Goal: Information Seeking & Learning: Check status

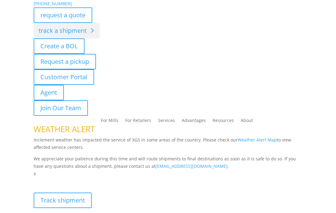
click at [53, 27] on link "track a shipment" at bounding box center [67, 30] width 66 height 15
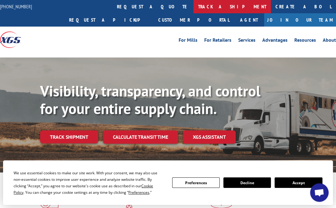
click at [194, 7] on link "track a shipment" at bounding box center [233, 6] width 78 height 13
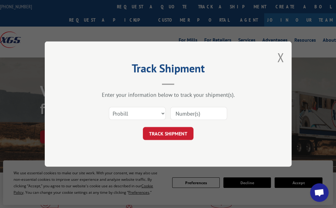
click at [185, 110] on input at bounding box center [199, 113] width 57 height 13
paste input "17593498"
type input "17593498"
click button "TRACK SHIPMENT" at bounding box center [168, 133] width 51 height 13
